Goal: Find specific page/section: Find specific page/section

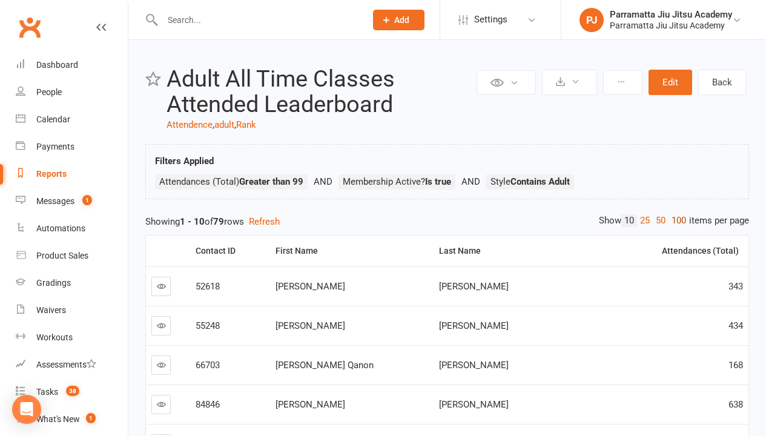
click at [676, 220] on link "100" at bounding box center [679, 220] width 21 height 13
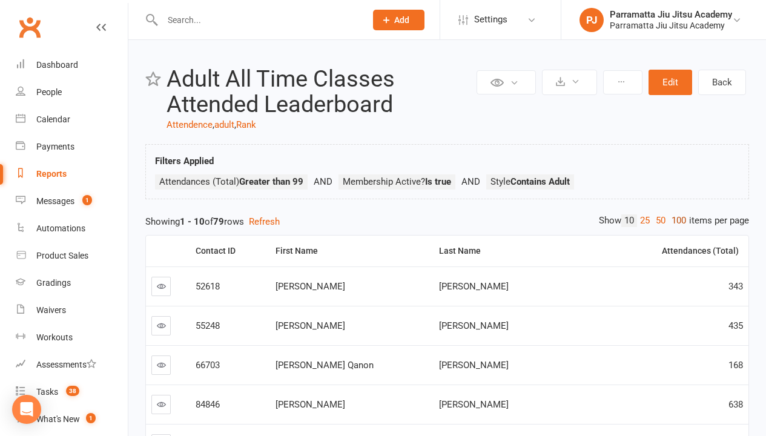
click at [676, 220] on link "100" at bounding box center [679, 220] width 21 height 13
